Goal: Find specific fact: Find contact information

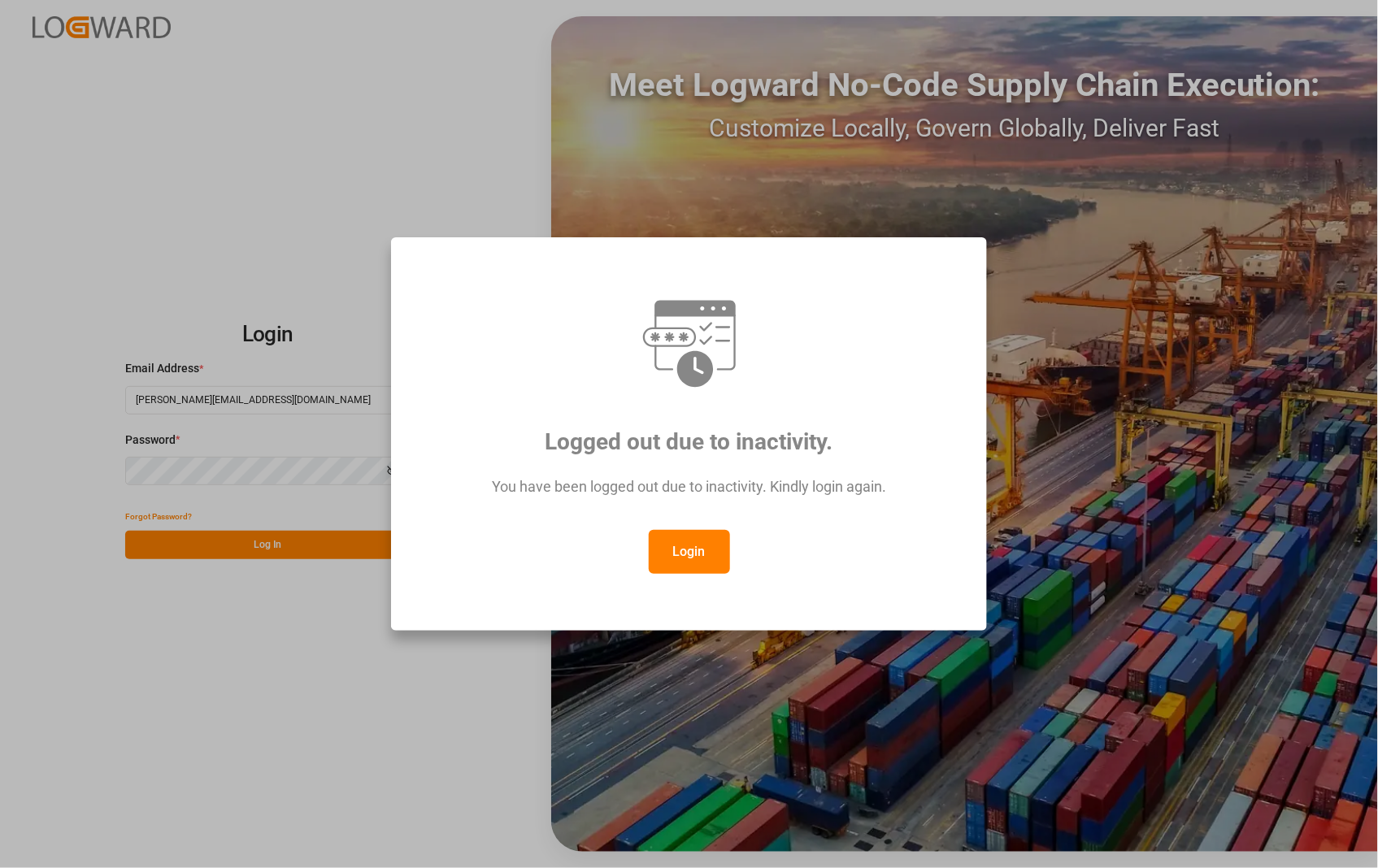
click at [689, 563] on button "Login" at bounding box center [689, 551] width 82 height 44
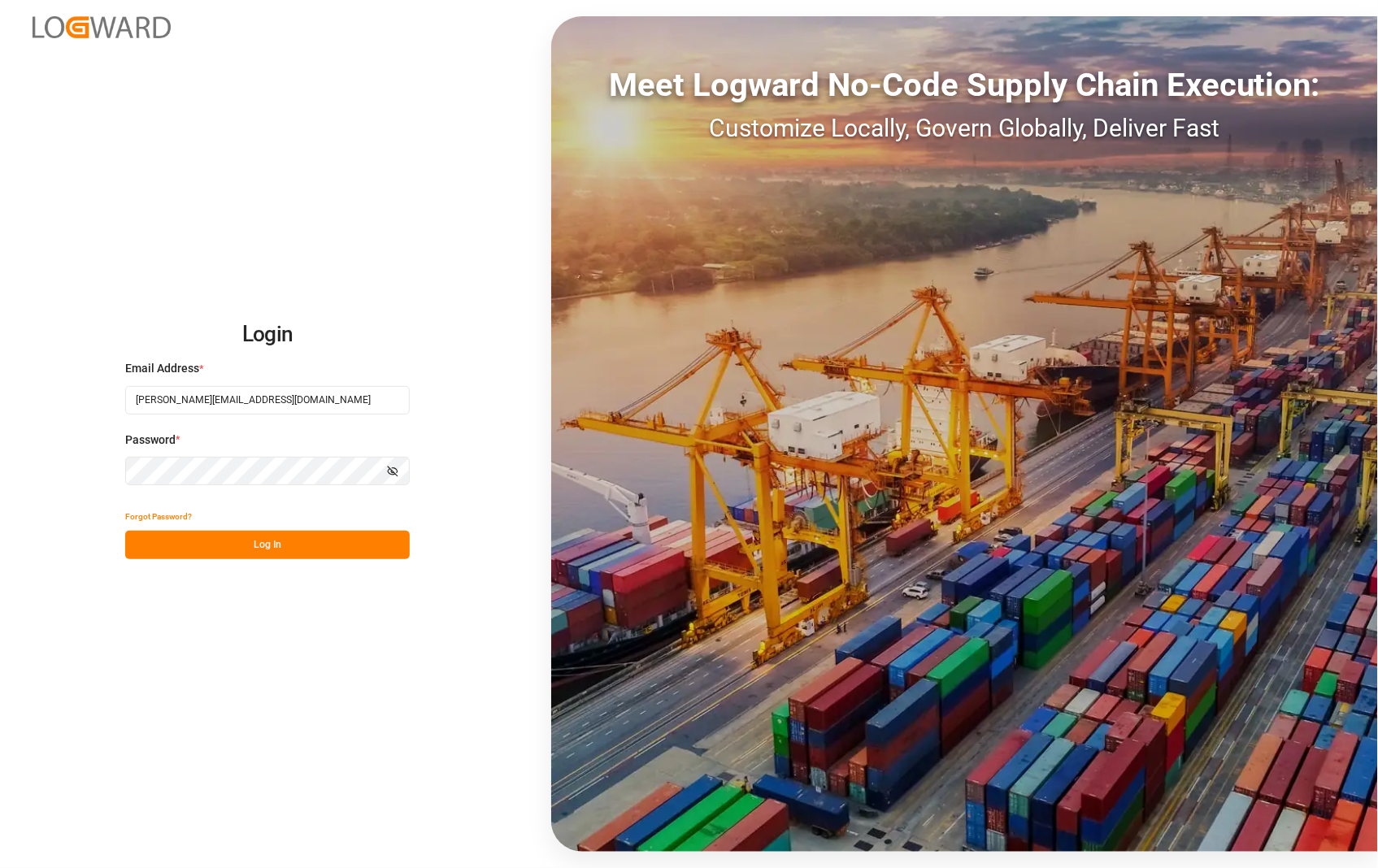
click at [276, 542] on button "Log In" at bounding box center [267, 545] width 284 height 29
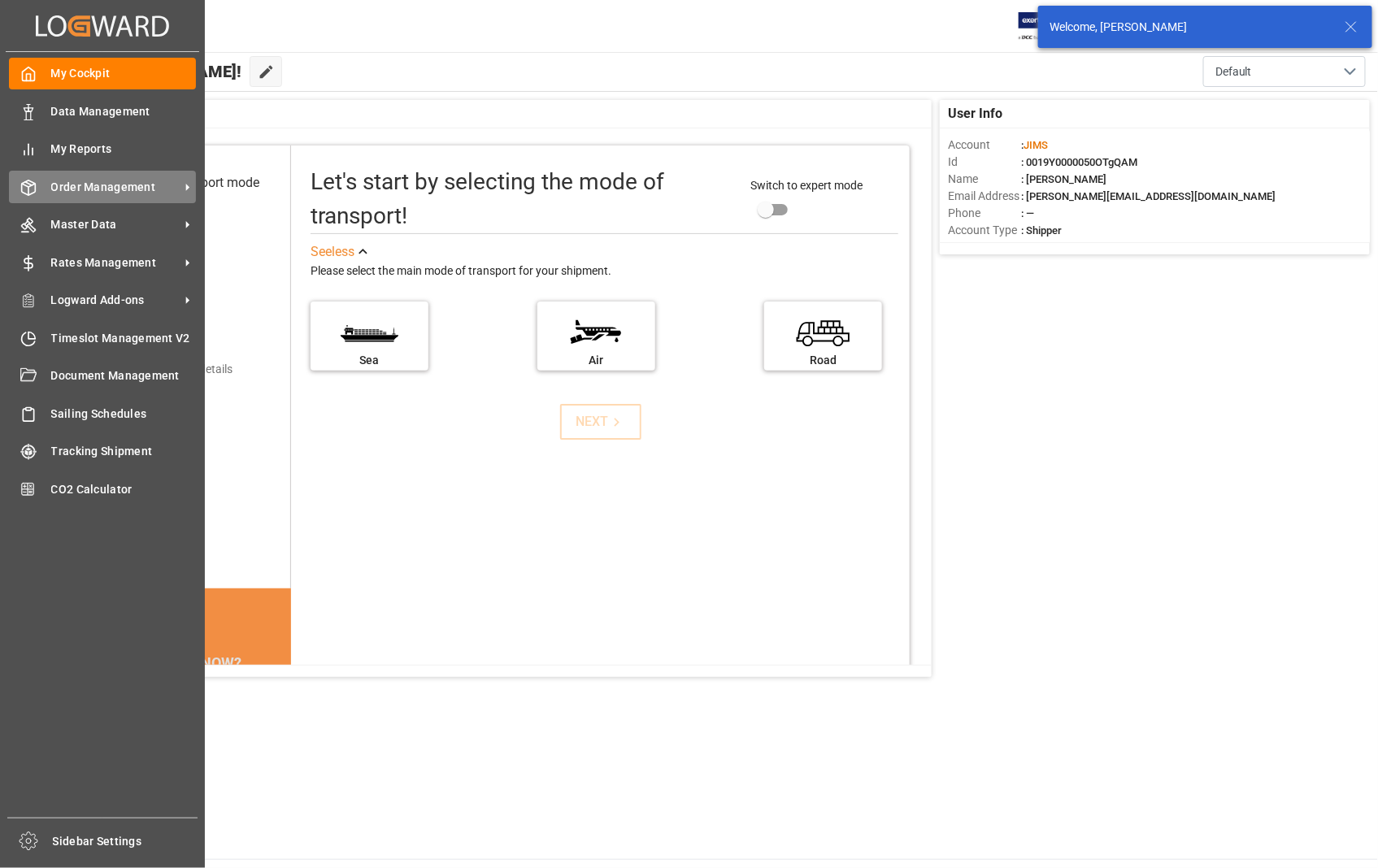
click at [108, 189] on span "Order Management" at bounding box center [115, 187] width 128 height 17
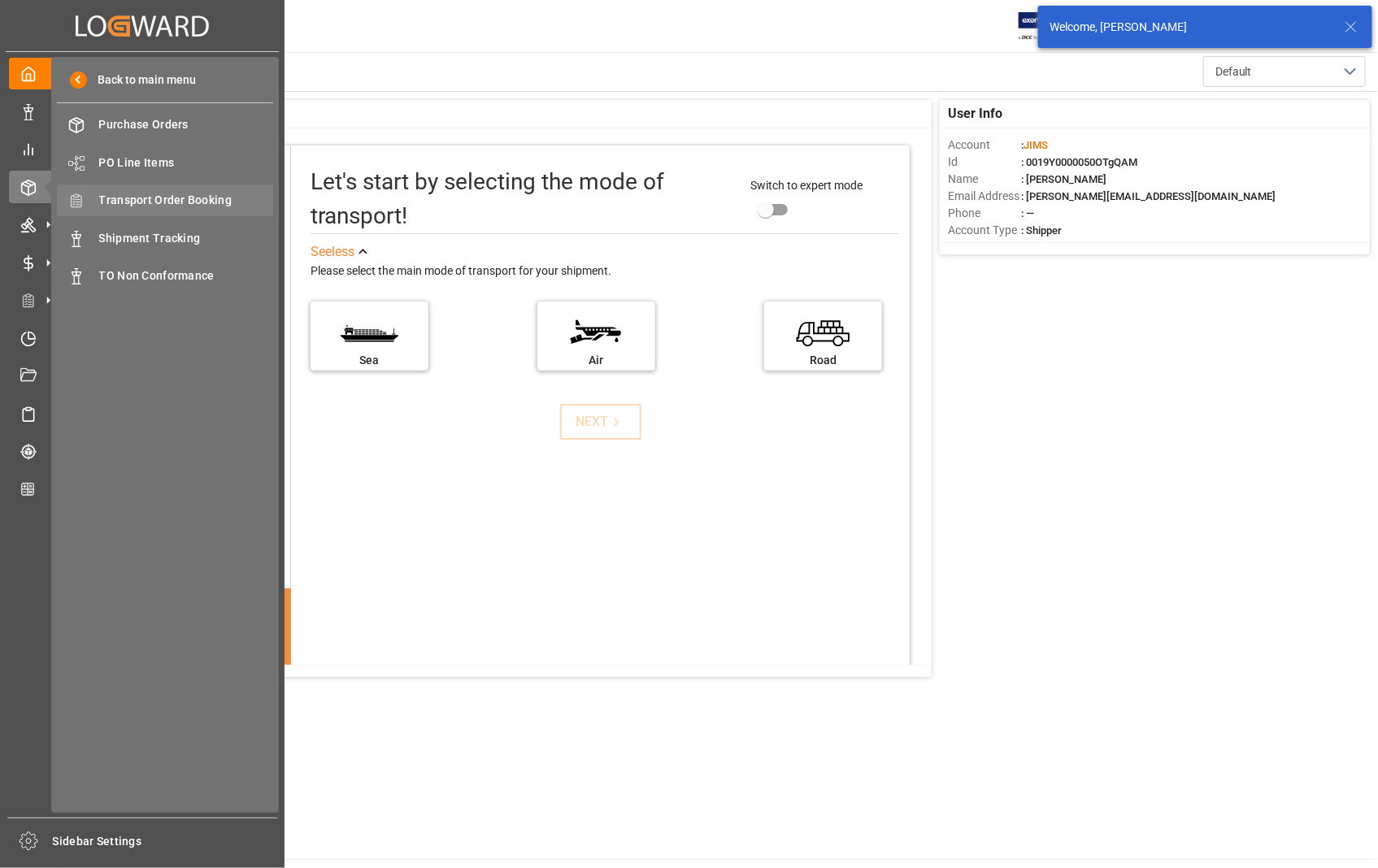
click at [207, 197] on span "Transport Order Booking" at bounding box center [186, 200] width 175 height 17
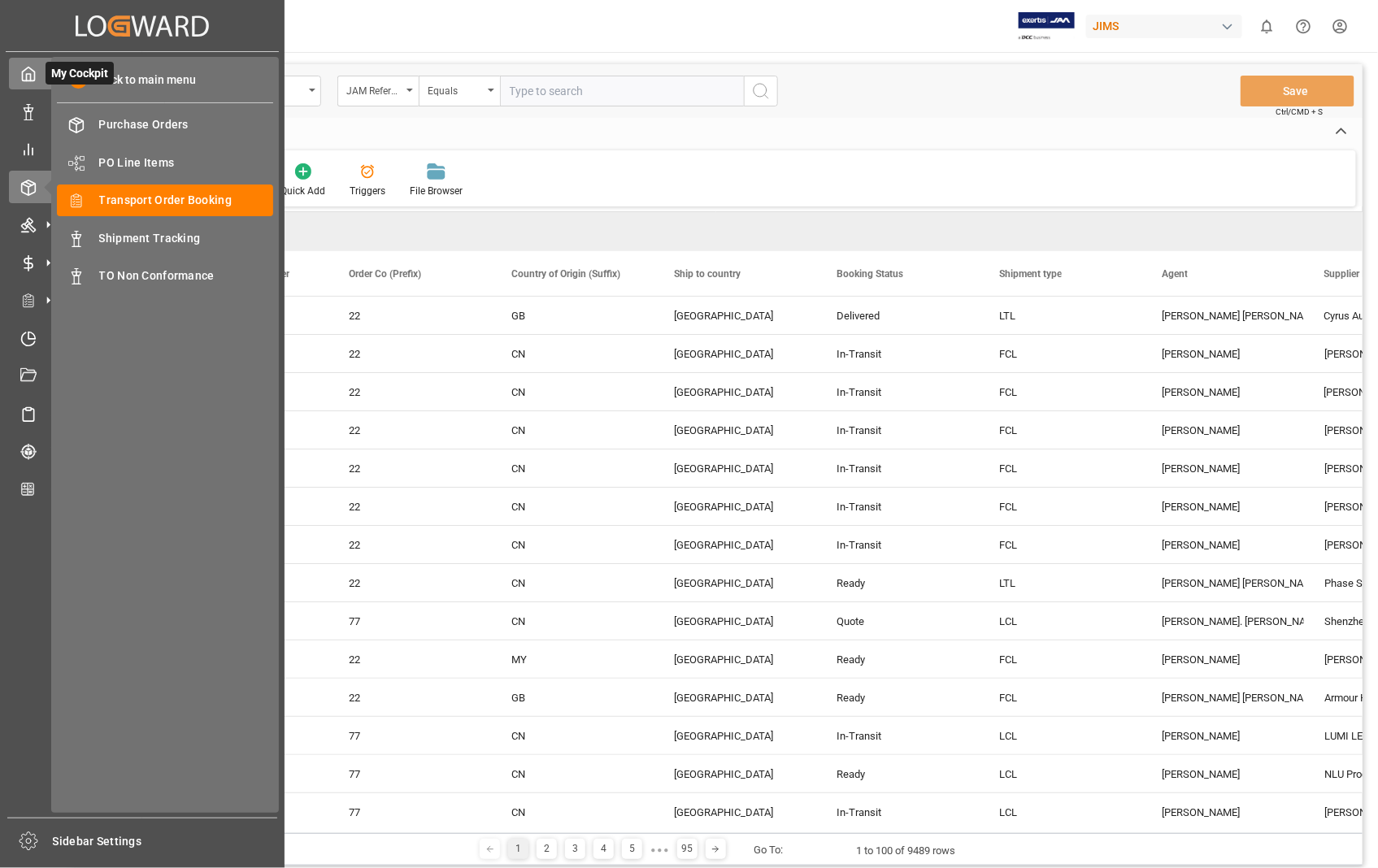
click at [25, 77] on icon at bounding box center [29, 73] width 16 height 16
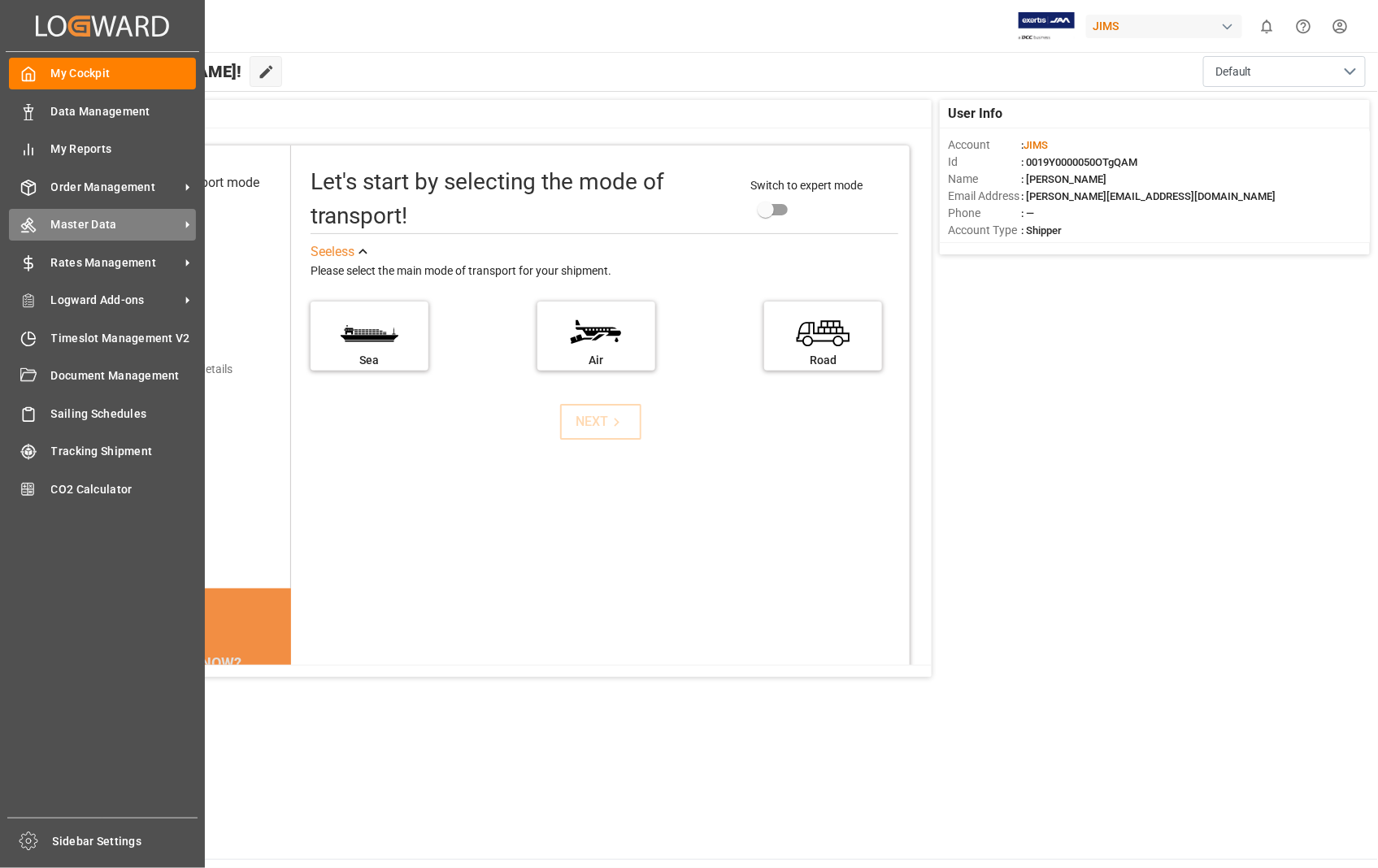
click at [108, 225] on span "Master Data" at bounding box center [115, 224] width 128 height 17
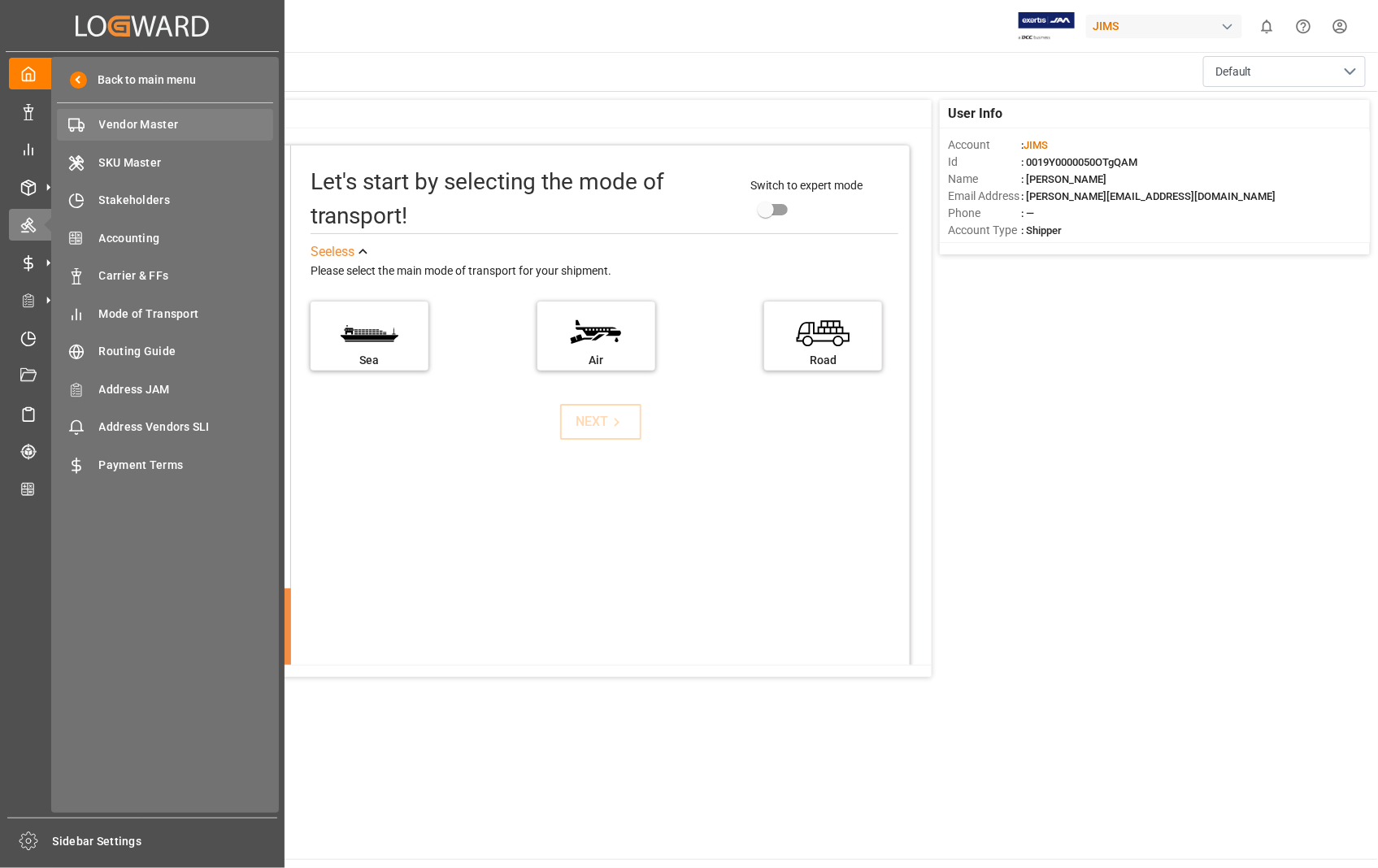
click at [138, 118] on span "Vendor Master" at bounding box center [186, 125] width 175 height 17
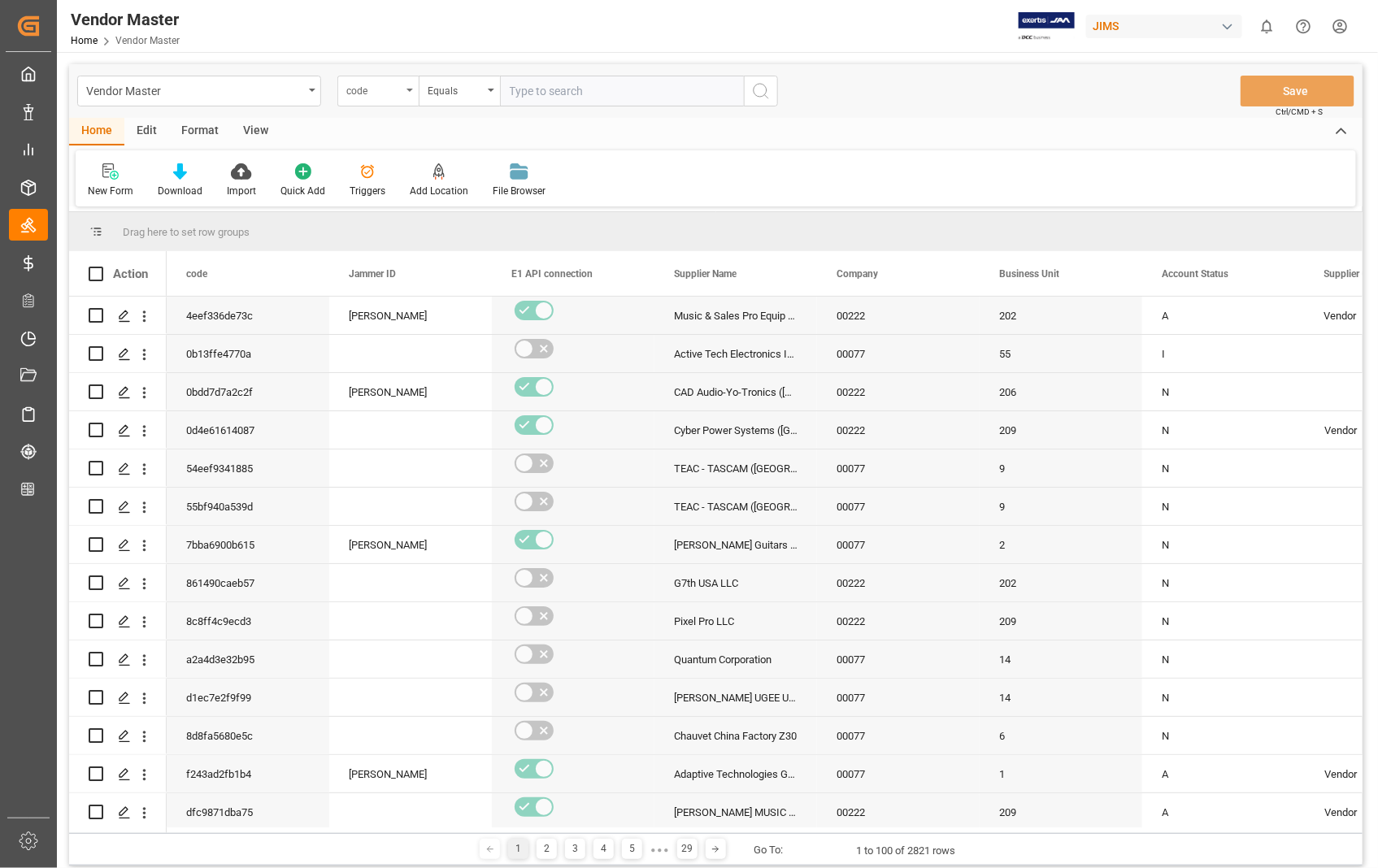
click at [411, 90] on icon "open menu" at bounding box center [409, 90] width 6 height 4
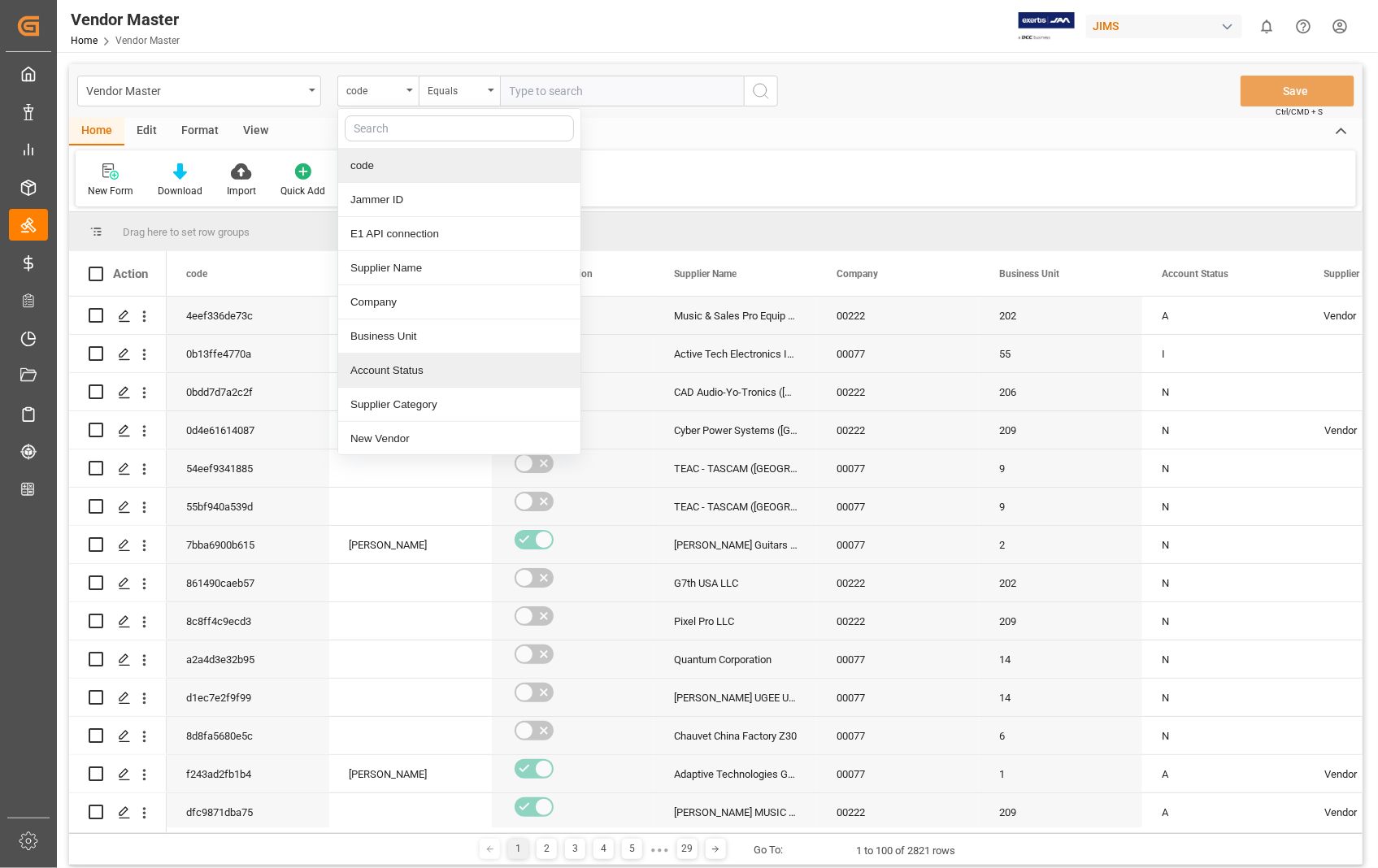
scroll to position [90, 0]
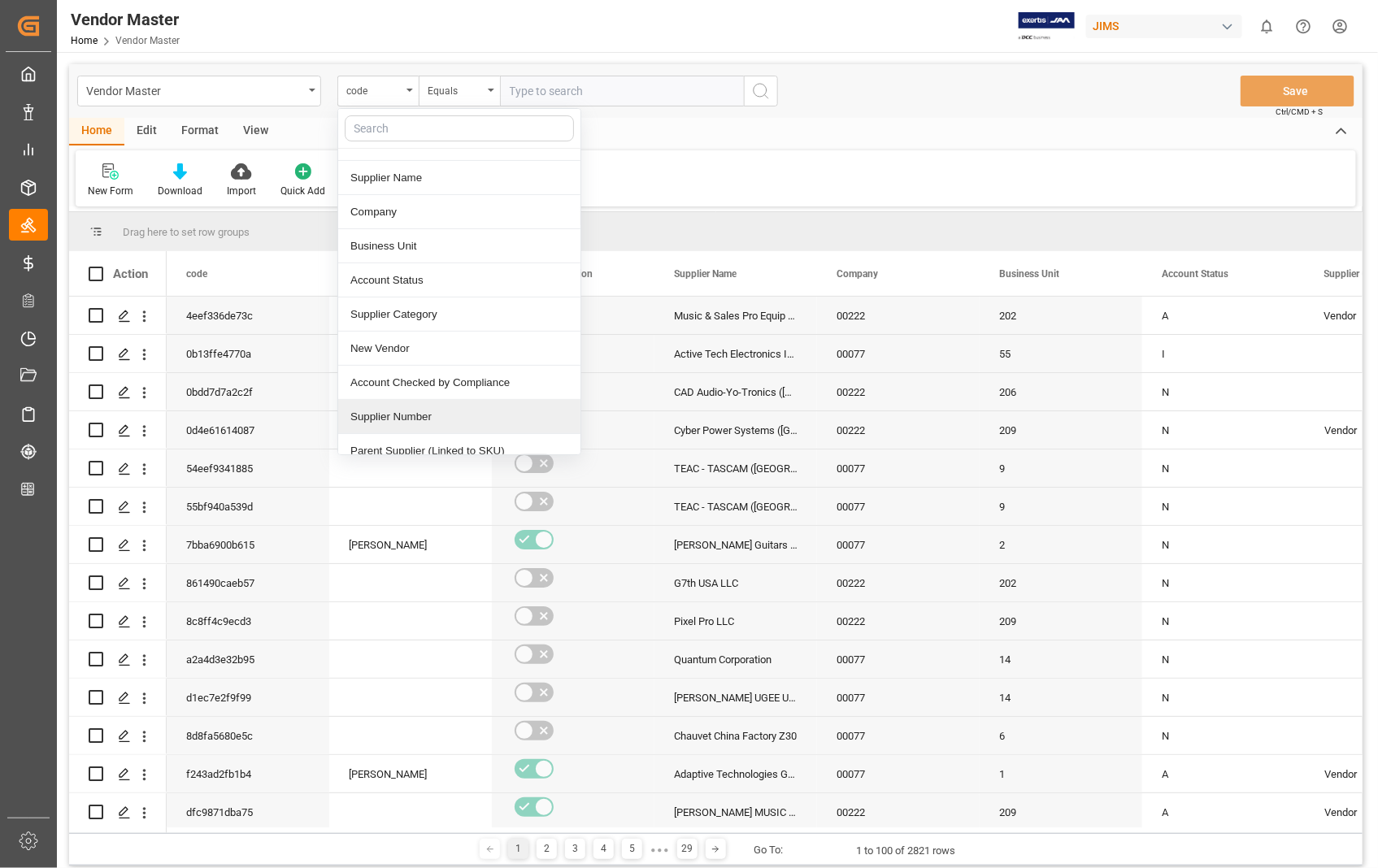
click at [431, 413] on div "Supplier Number" at bounding box center [459, 417] width 242 height 34
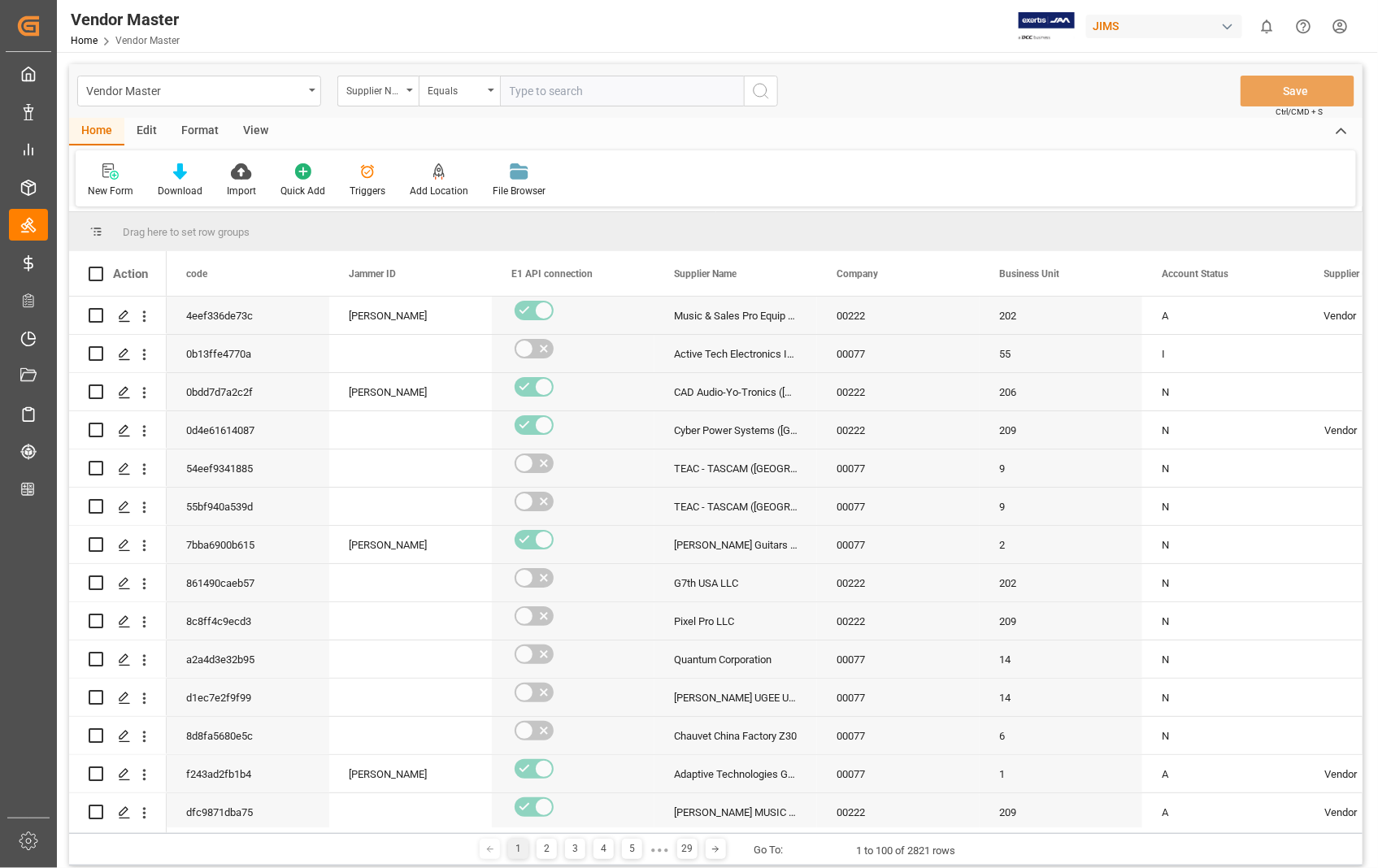
click at [548, 83] on input "text" at bounding box center [622, 90] width 244 height 30
paste input "404539"
type input "404539"
click at [756, 93] on icon "search button" at bounding box center [761, 91] width 20 height 20
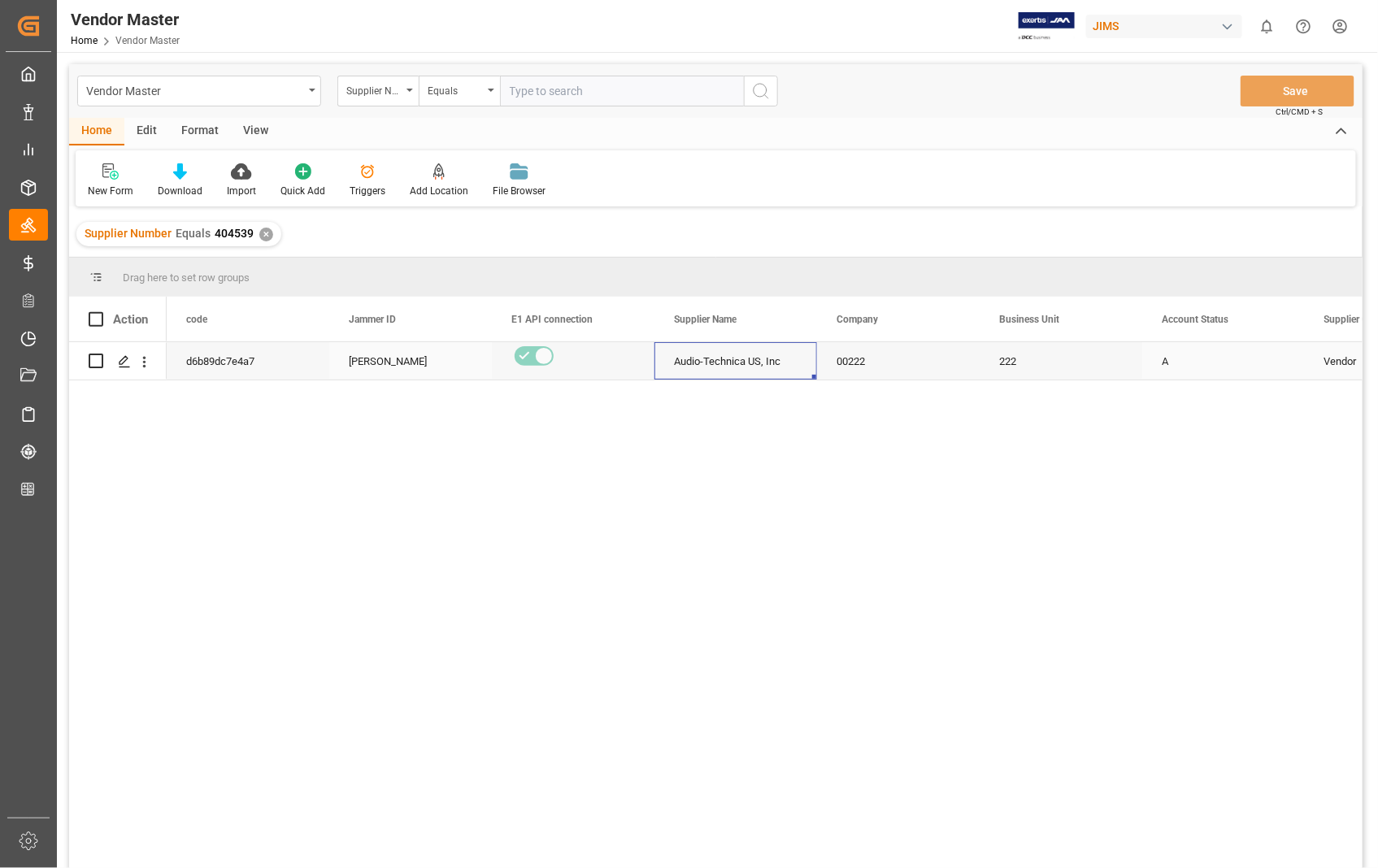
click at [720, 358] on div "Audio-Technica US, Inc" at bounding box center [735, 361] width 162 height 38
click at [262, 125] on div "View" at bounding box center [255, 132] width 49 height 28
click at [102, 191] on div "Default" at bounding box center [103, 191] width 31 height 14
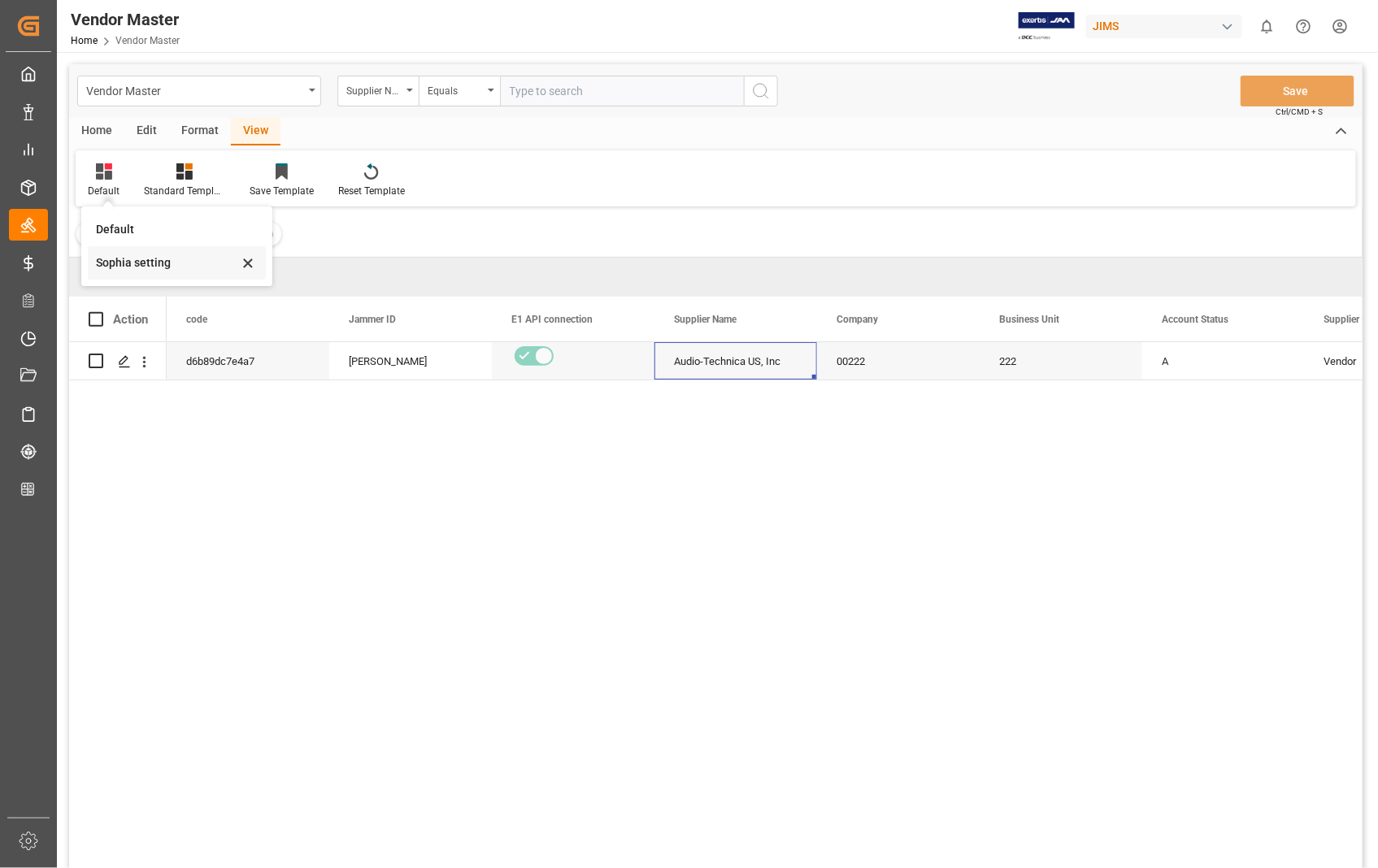
click at [126, 260] on div "Sophia setting" at bounding box center [167, 262] width 142 height 17
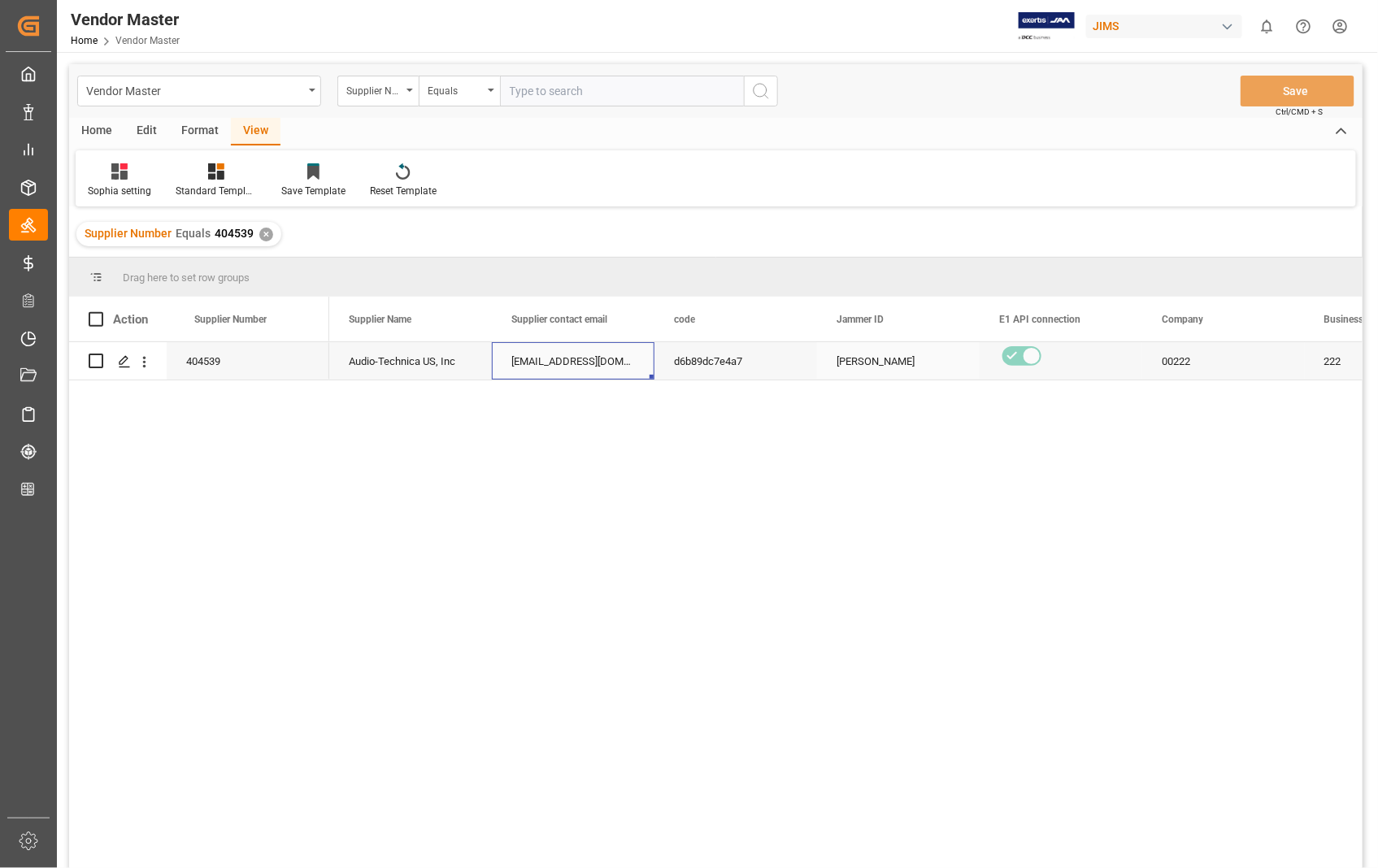
click at [547, 350] on div "[EMAIL_ADDRESS][DOMAIN_NAME];[EMAIL_ADDRESS][DOMAIN_NAME];[PERSON_NAME][EMAIL_A…" at bounding box center [573, 361] width 162 height 38
